Goal: Information Seeking & Learning: Learn about a topic

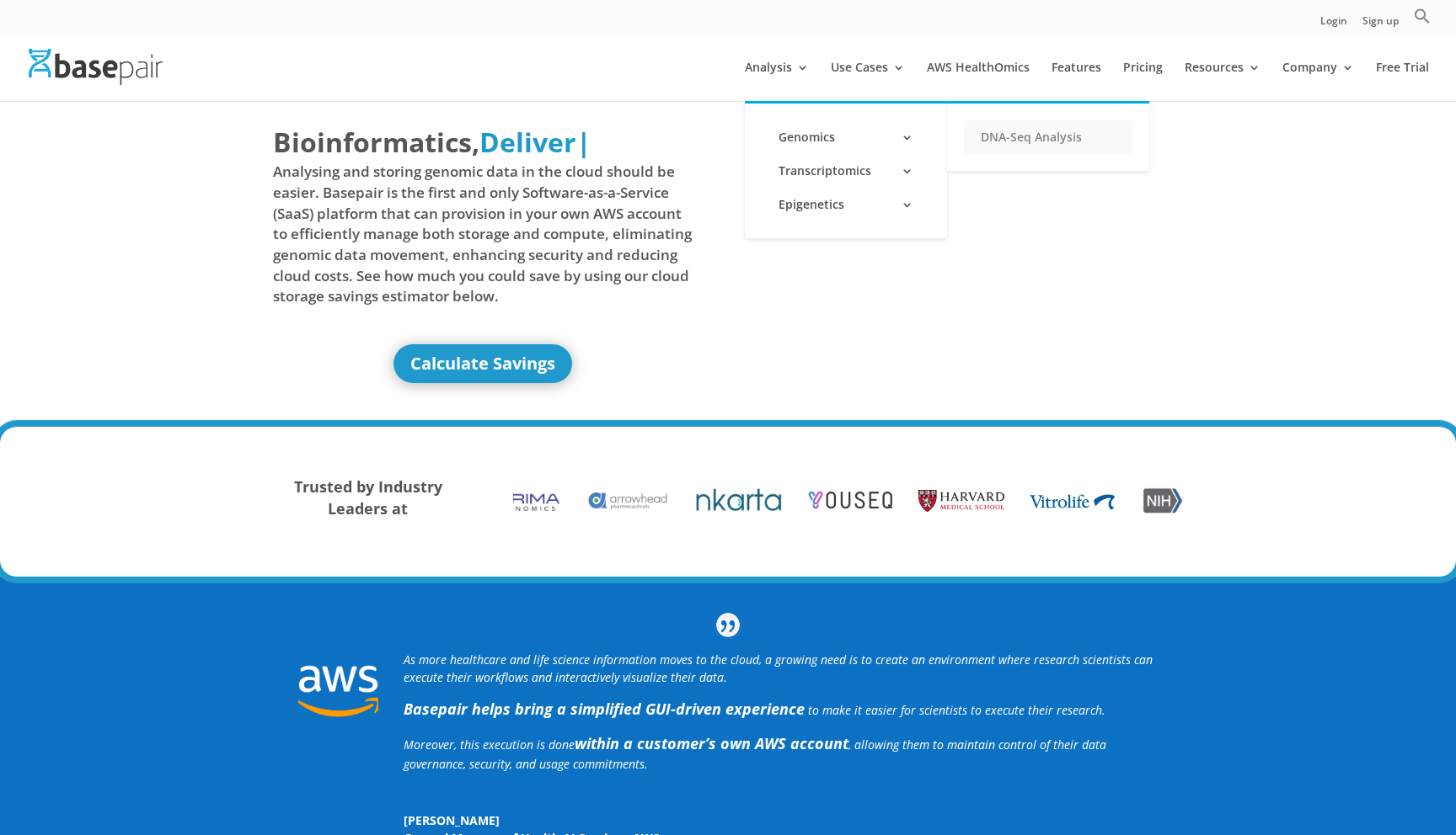
click at [1006, 133] on link "DNA-Seq Analysis" at bounding box center [1047, 137] width 168 height 33
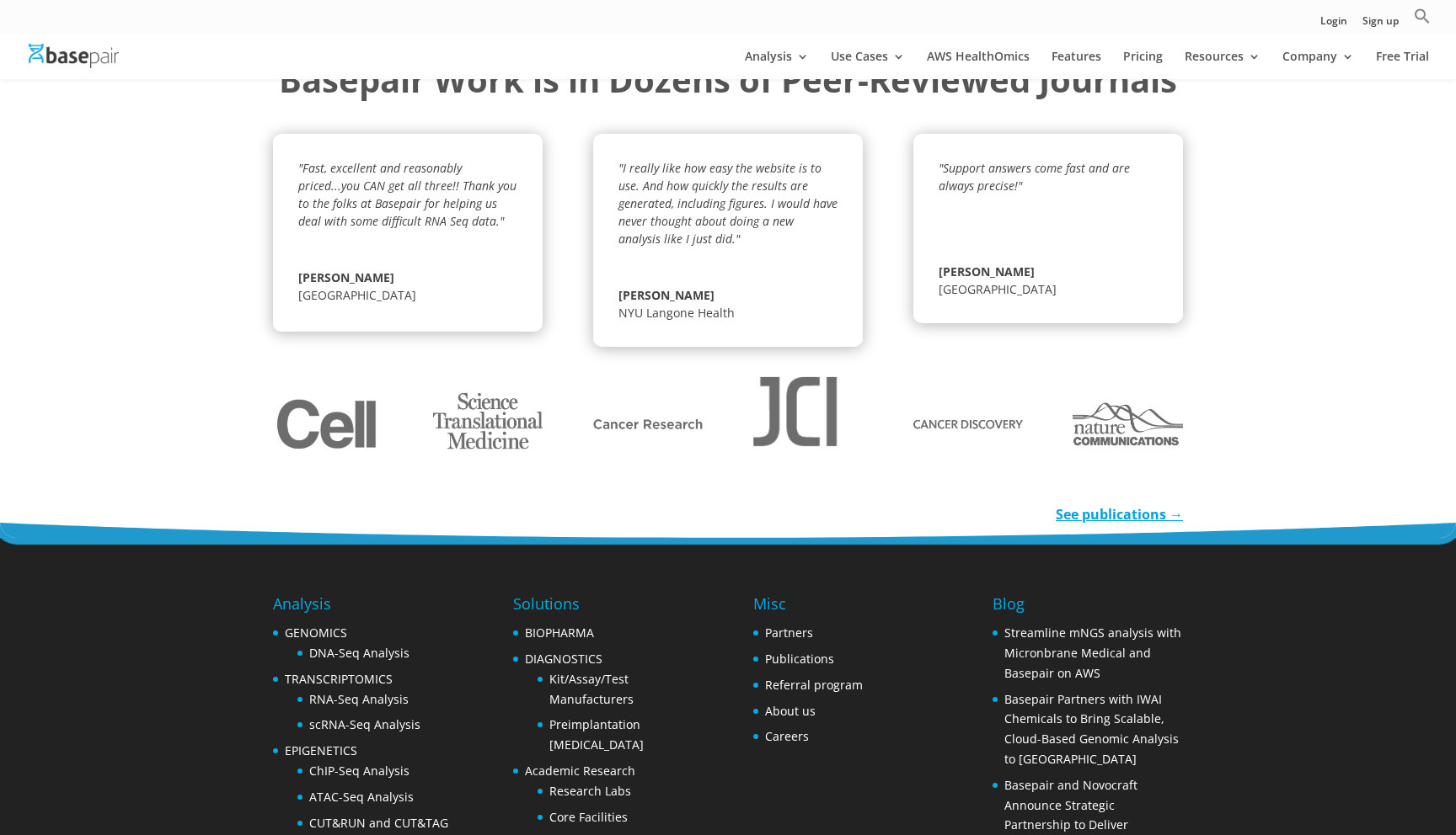
scroll to position [2485, 0]
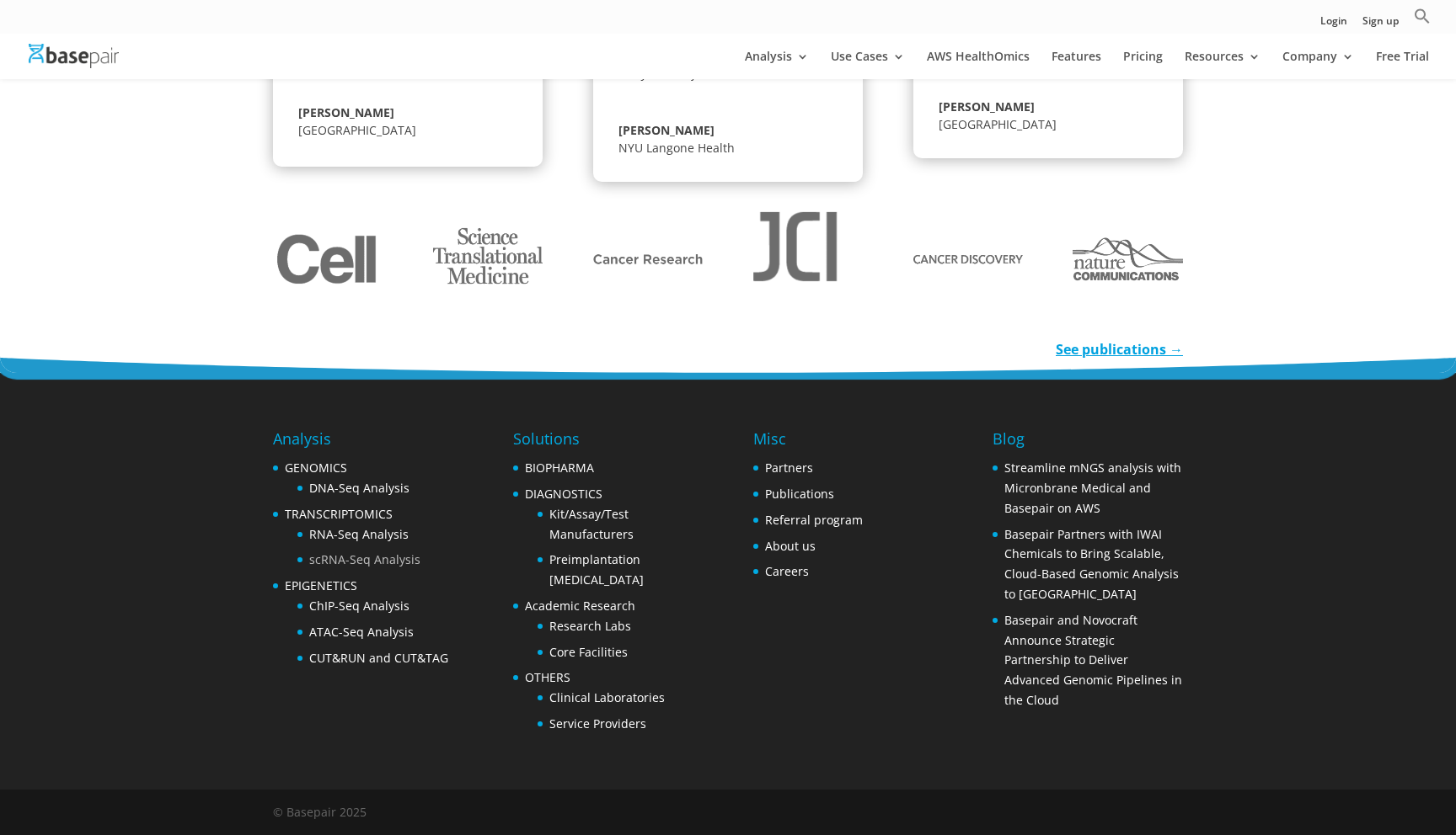
click at [392, 561] on link "scRNA-Seq Analysis" at bounding box center [364, 559] width 111 height 16
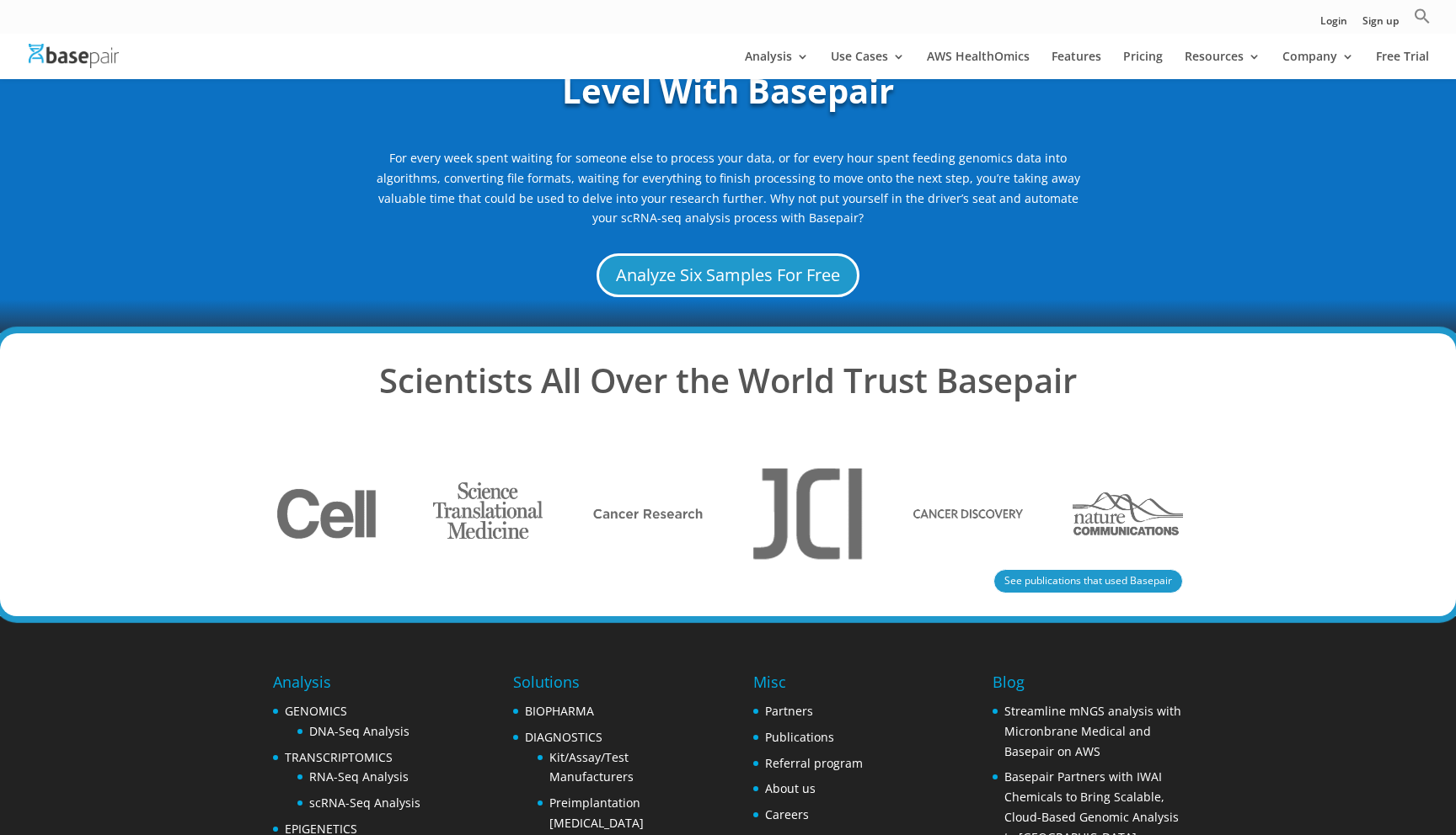
scroll to position [3299, 0]
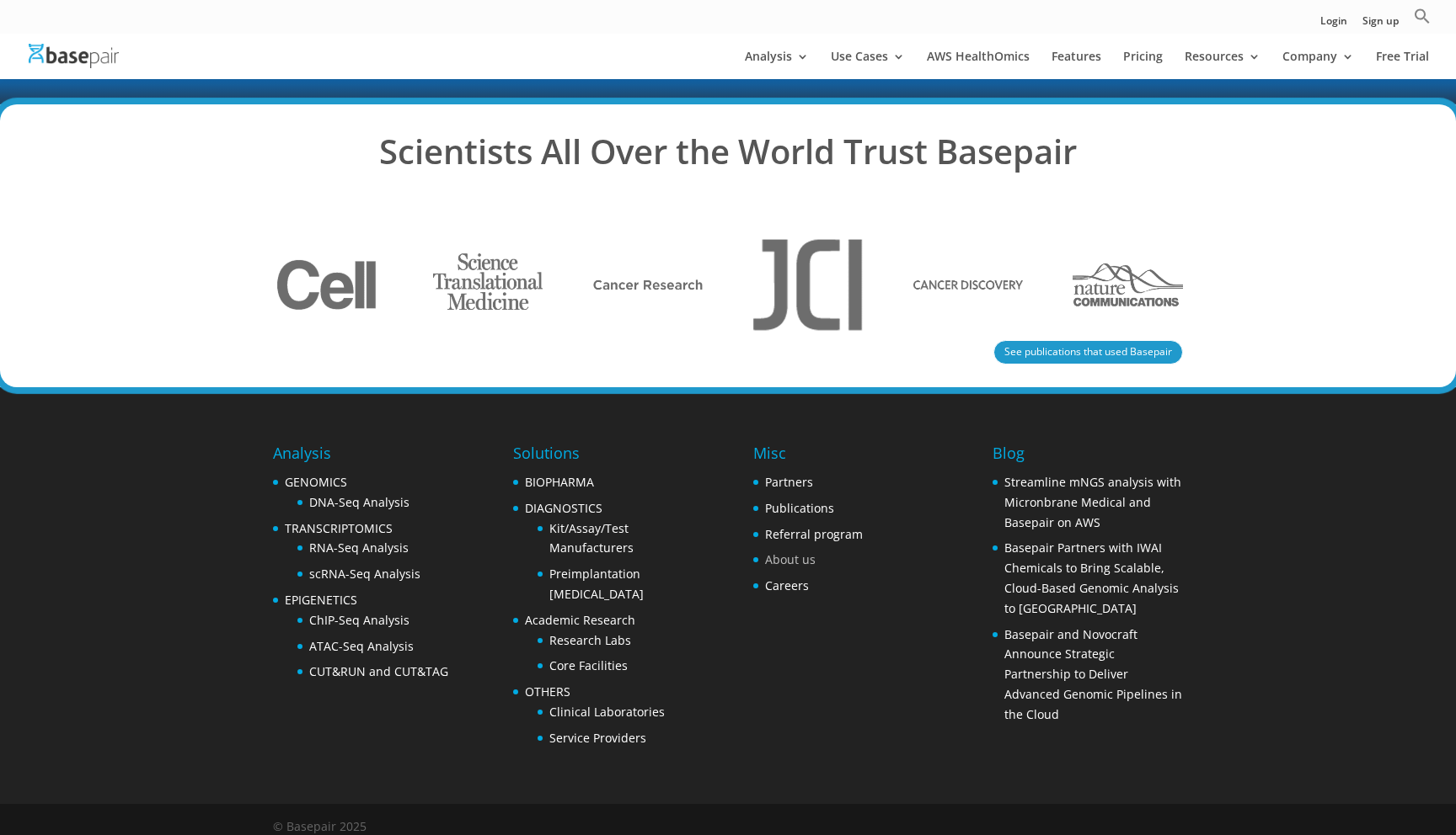
click at [794, 551] on link "About us" at bounding box center [789, 559] width 50 height 16
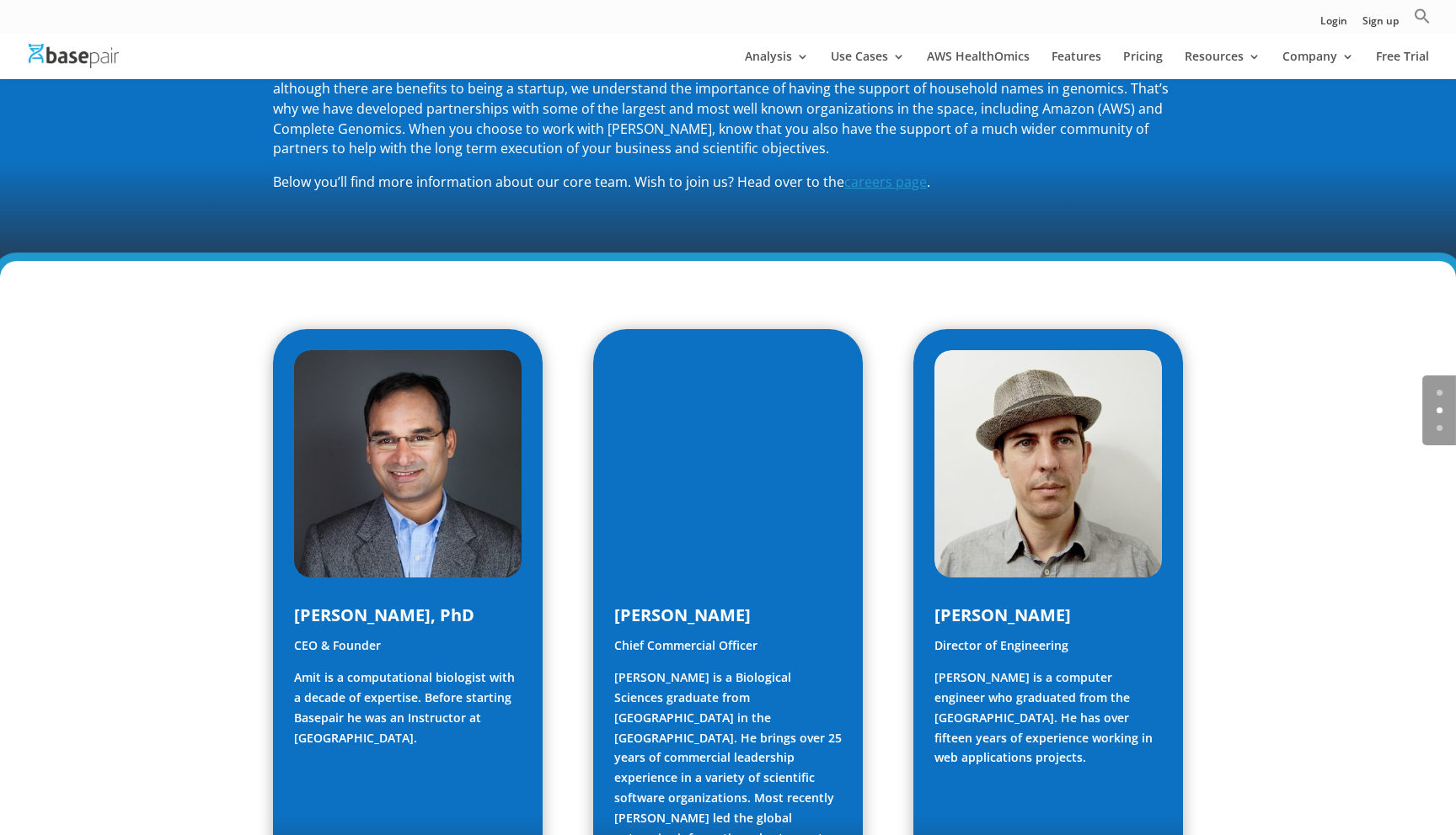
scroll to position [701, 0]
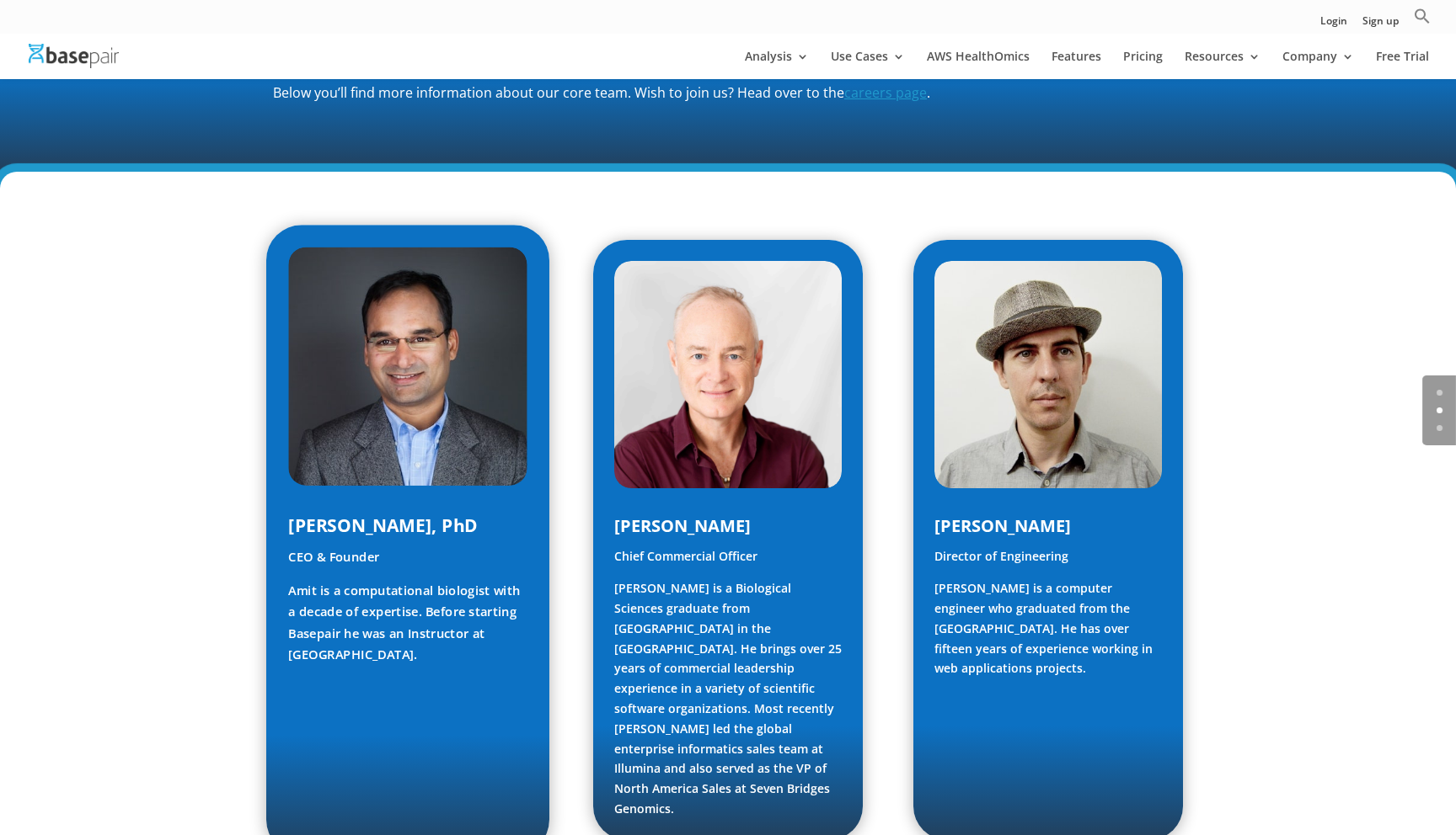
click at [450, 580] on p "CEO & Founder" at bounding box center [407, 564] width 239 height 33
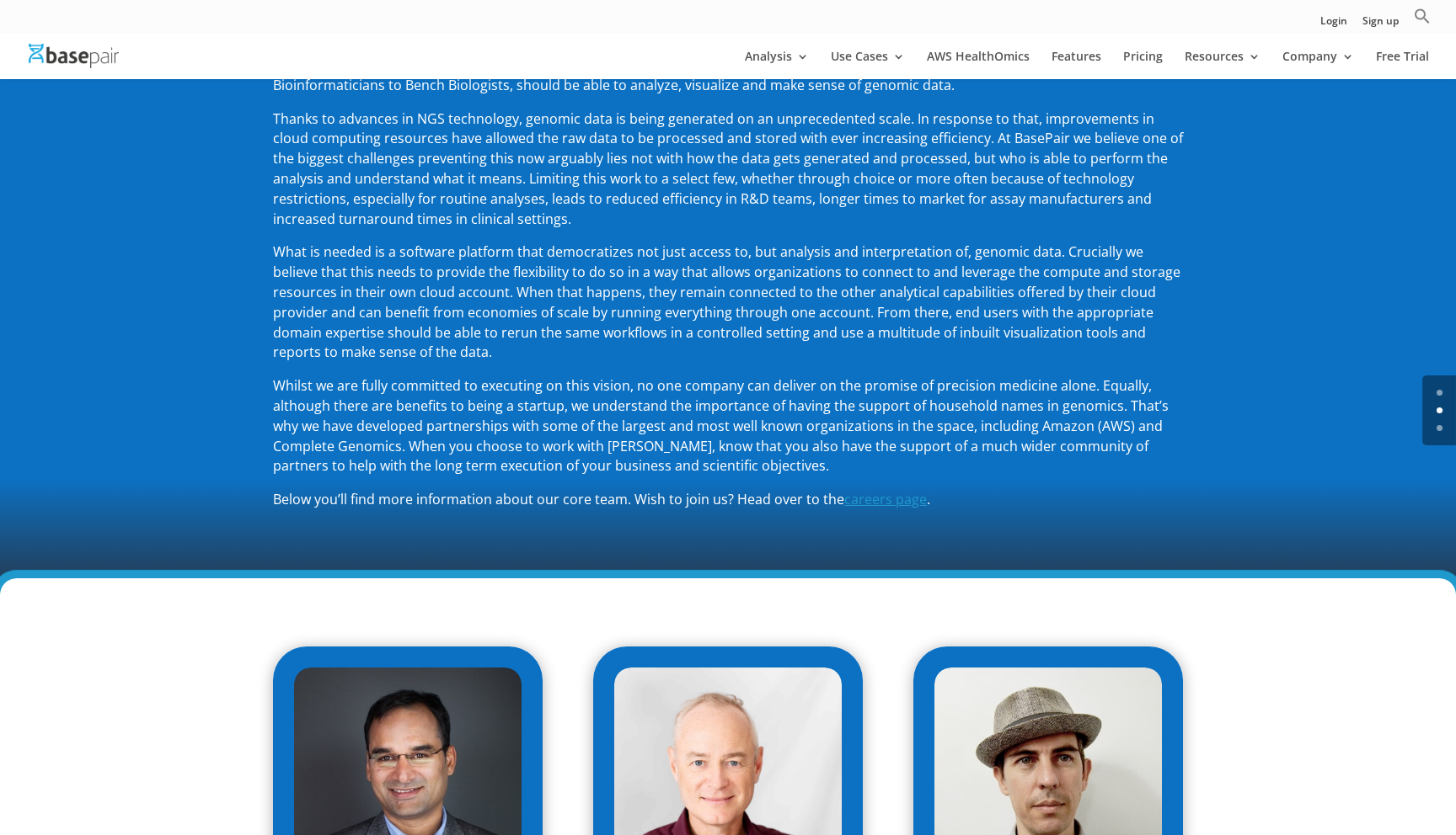
scroll to position [0, 0]
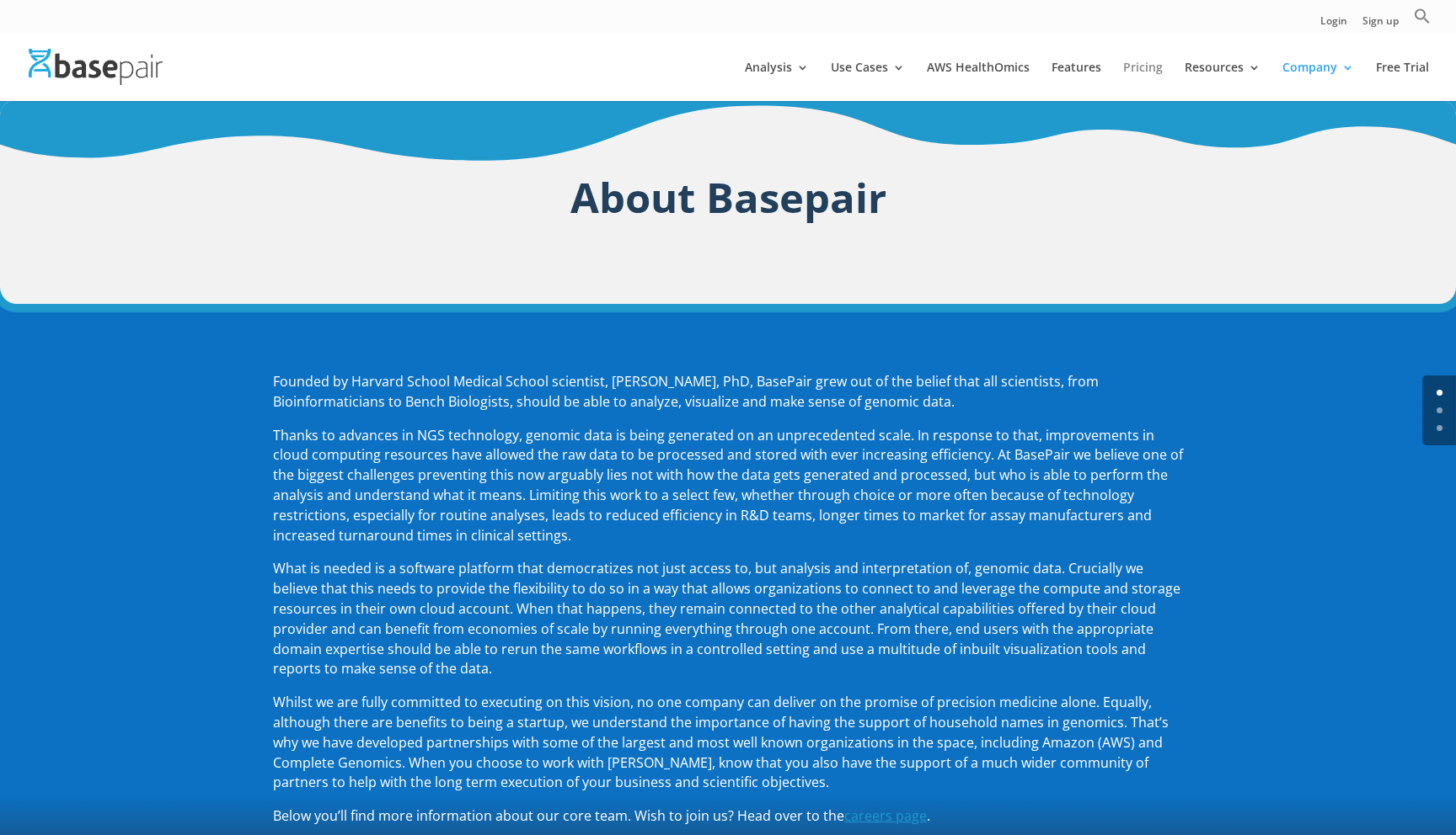
click at [1153, 67] on link "Pricing" at bounding box center [1143, 81] width 39 height 39
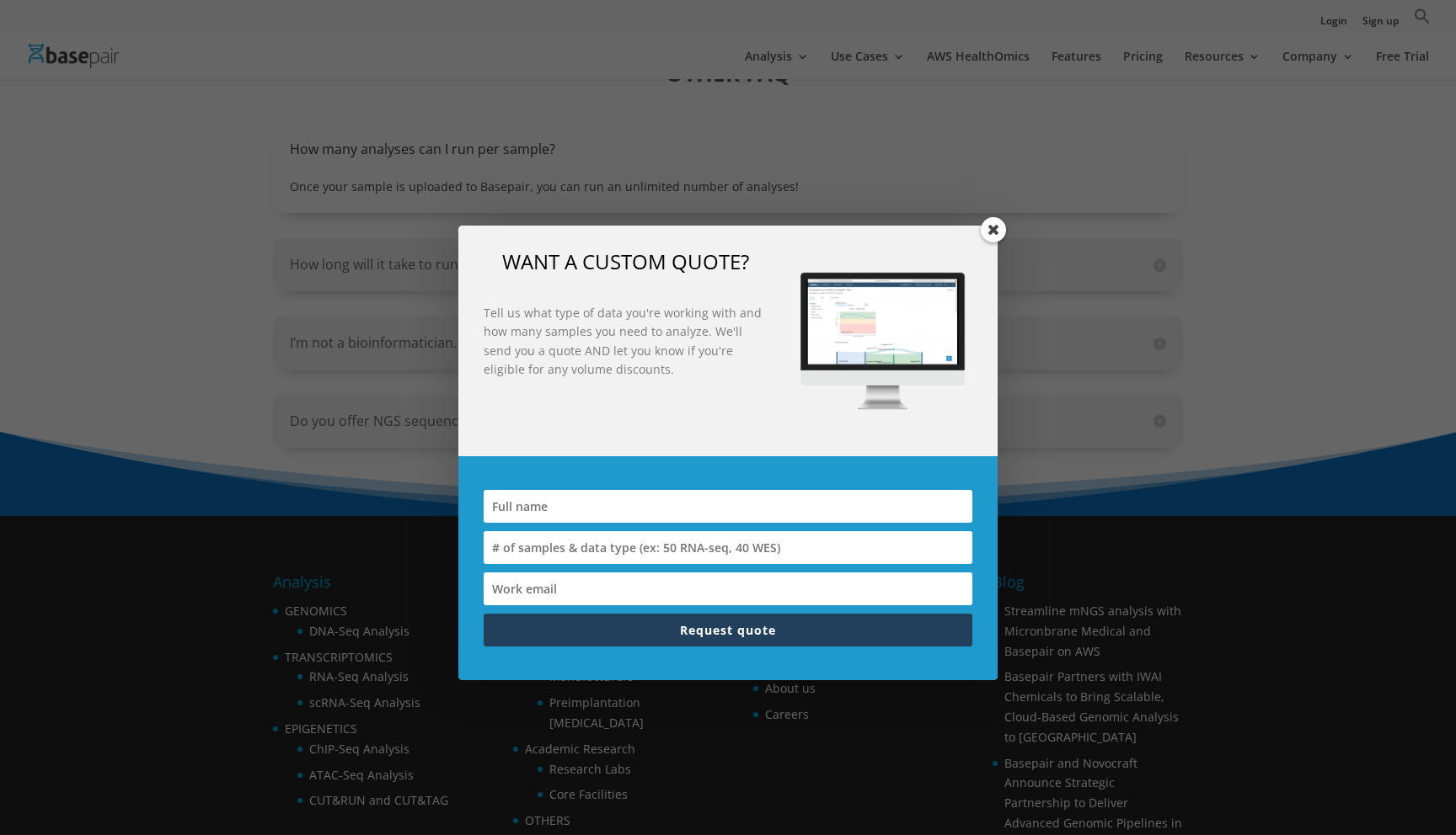
scroll to position [2002, 0]
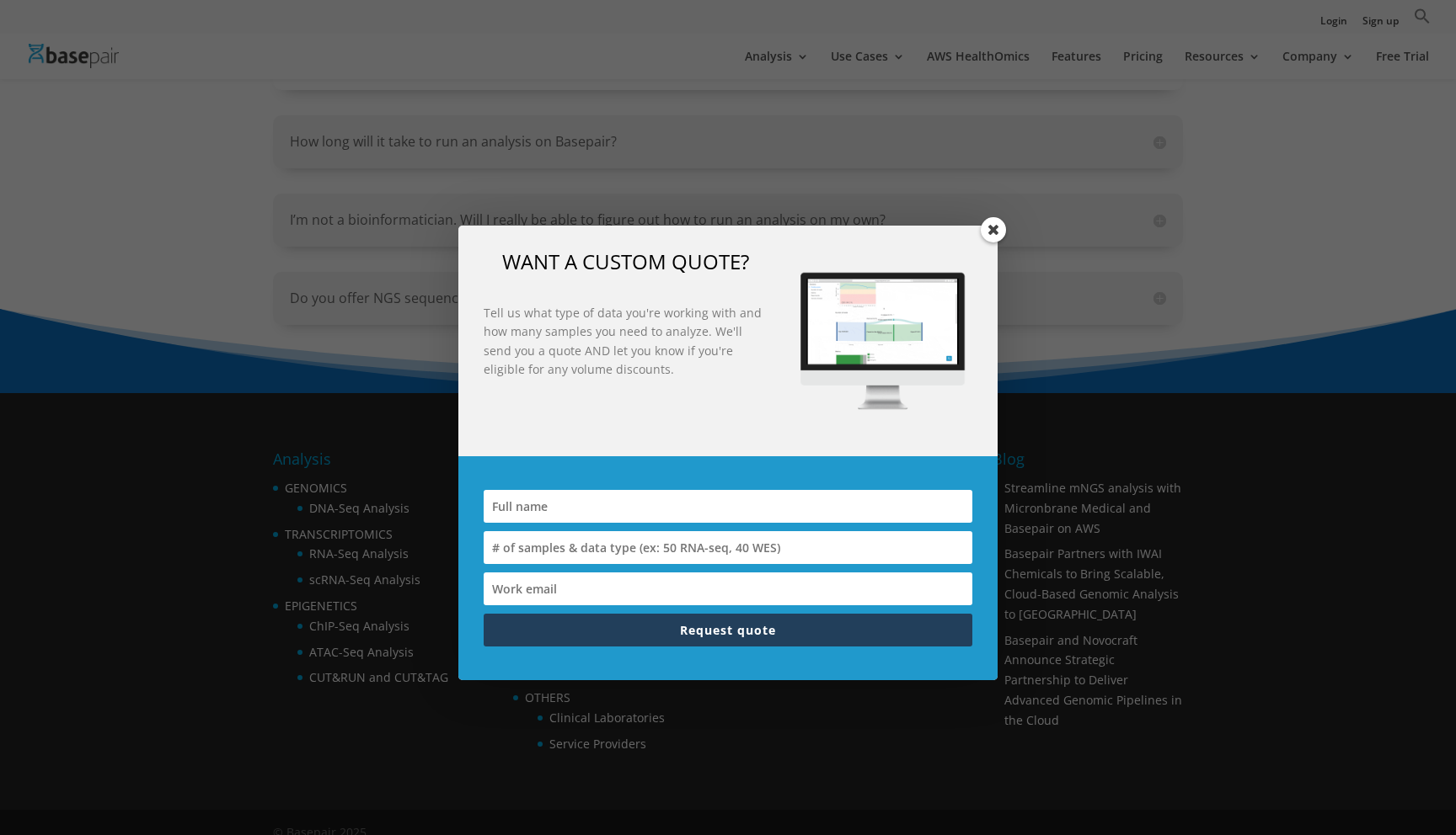
click at [1003, 229] on span at bounding box center [993, 230] width 26 height 26
